Goal: Transaction & Acquisition: Purchase product/service

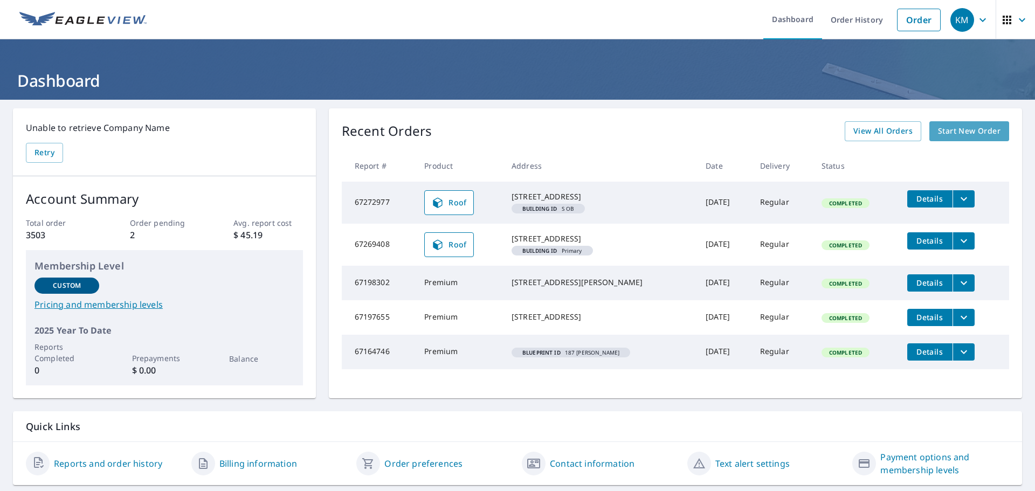
click at [949, 131] on span "Start New Order" at bounding box center [969, 131] width 63 height 13
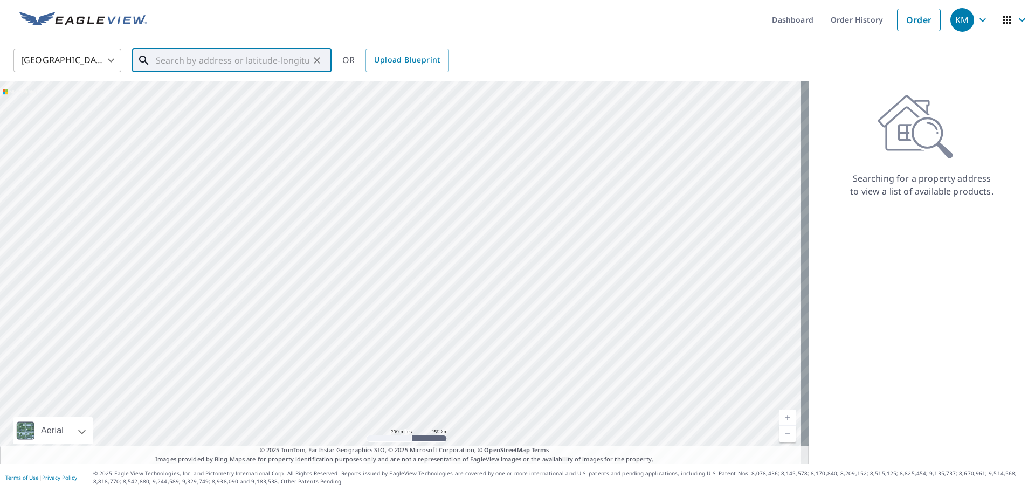
click at [209, 63] on input "text" at bounding box center [233, 60] width 154 height 30
paste input "740 [PERSON_NAME]"
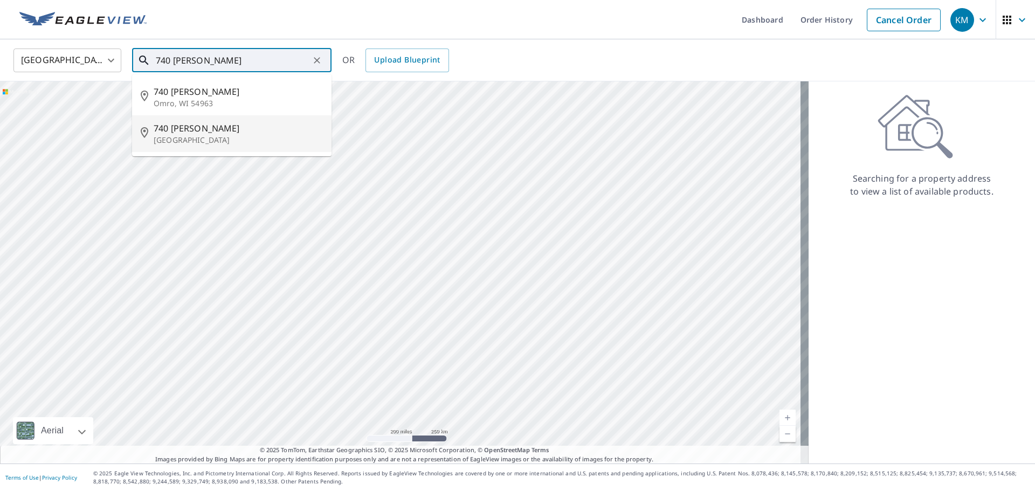
click at [202, 129] on span "740 [PERSON_NAME]" at bounding box center [238, 128] width 169 height 13
type input "[STREET_ADDRESS][PERSON_NAME]"
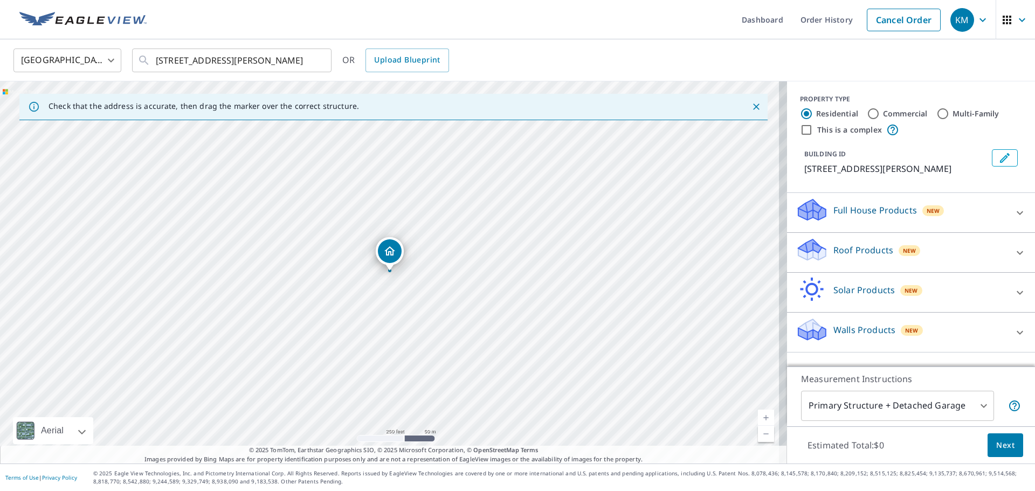
click at [910, 213] on div "Full House Products New" at bounding box center [901, 212] width 211 height 31
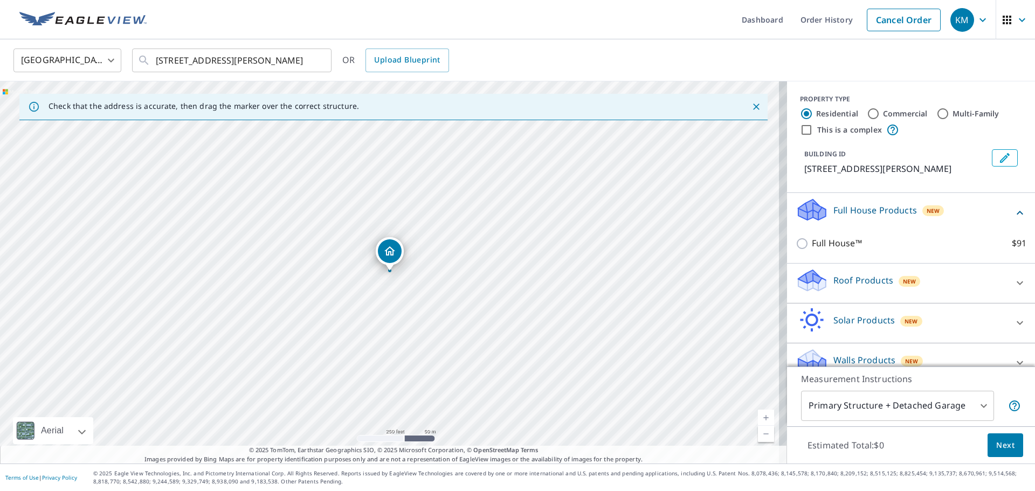
click at [926, 282] on div "Roof Products New" at bounding box center [901, 283] width 211 height 31
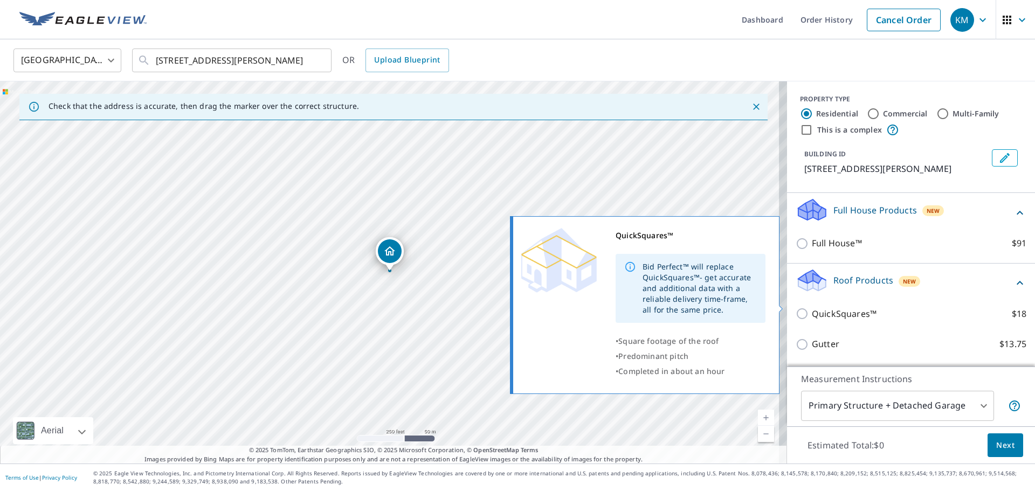
scroll to position [108, 0]
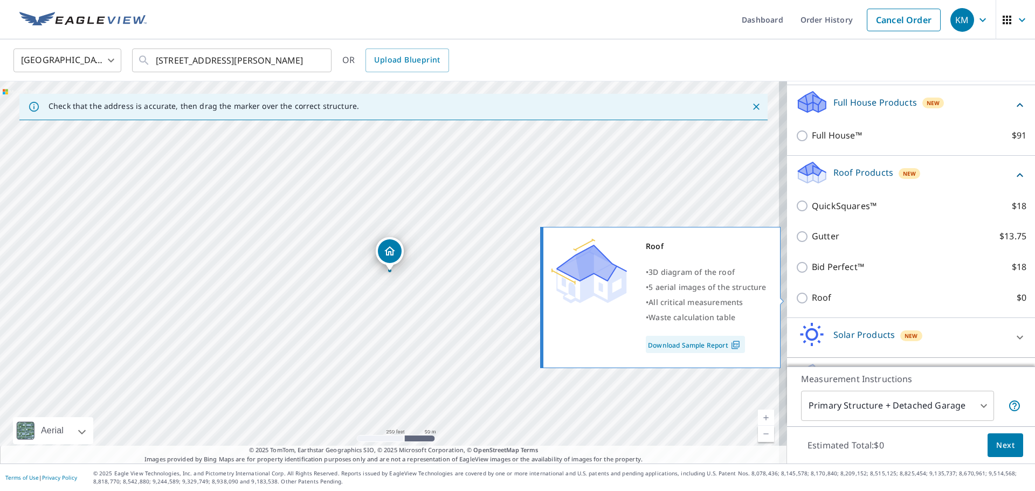
click at [799, 297] on input "Roof $0" at bounding box center [804, 298] width 16 height 13
checkbox input "true"
type input "3"
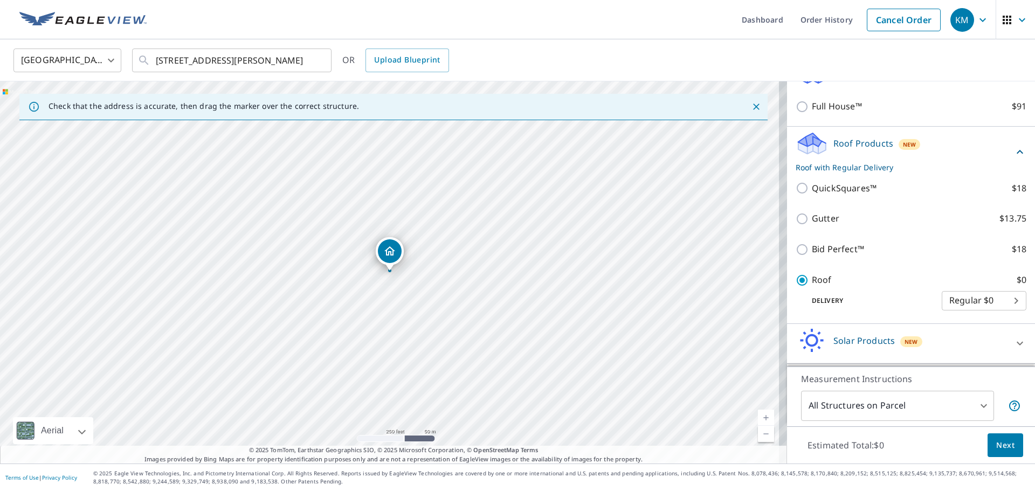
click at [1002, 449] on span "Next" at bounding box center [1005, 445] width 18 height 13
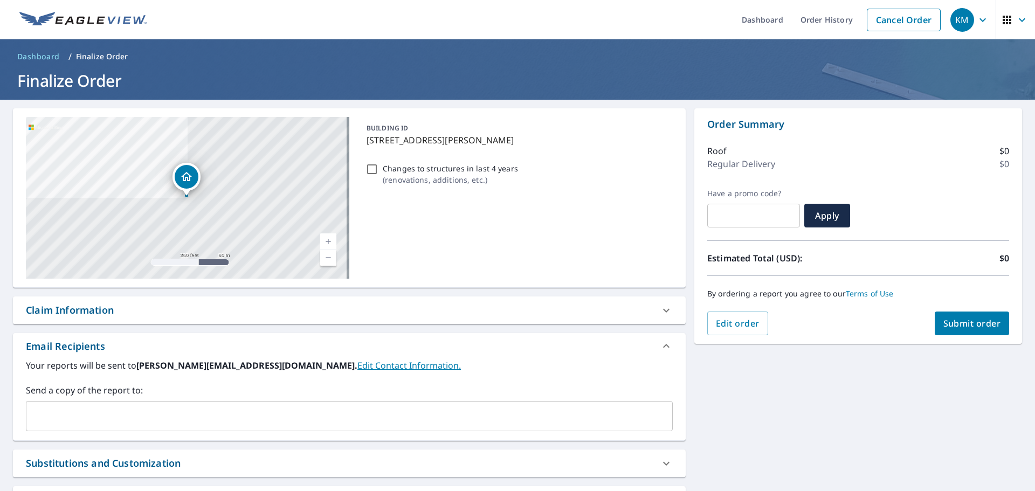
click at [967, 323] on span "Submit order" at bounding box center [972, 324] width 58 height 12
